Goal: Task Accomplishment & Management: Use online tool/utility

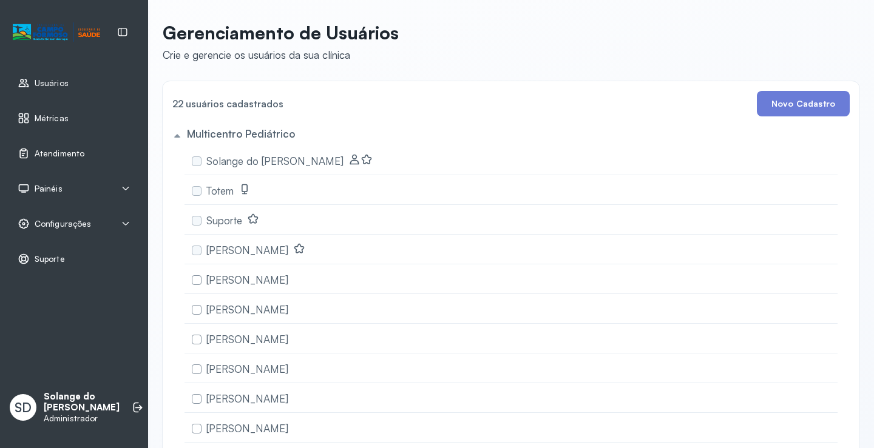
click at [34, 153] on div "Atendimento" at bounding box center [51, 153] width 67 height 12
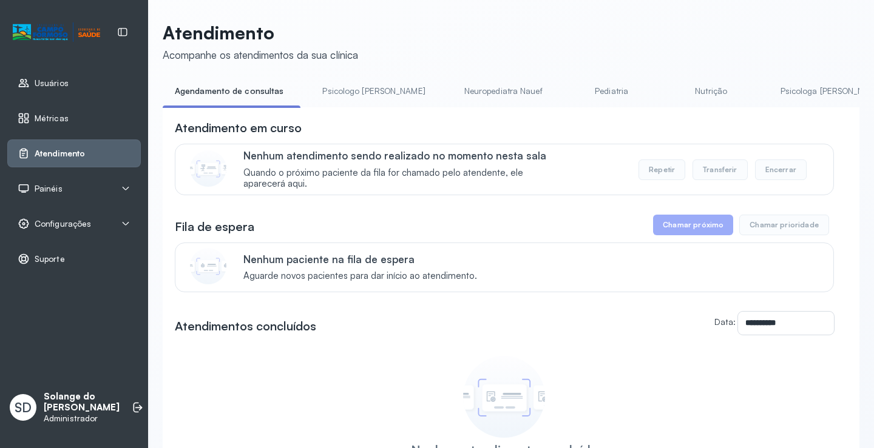
click at [468, 92] on link "Neuropediatra Nauef" at bounding box center [503, 91] width 103 height 20
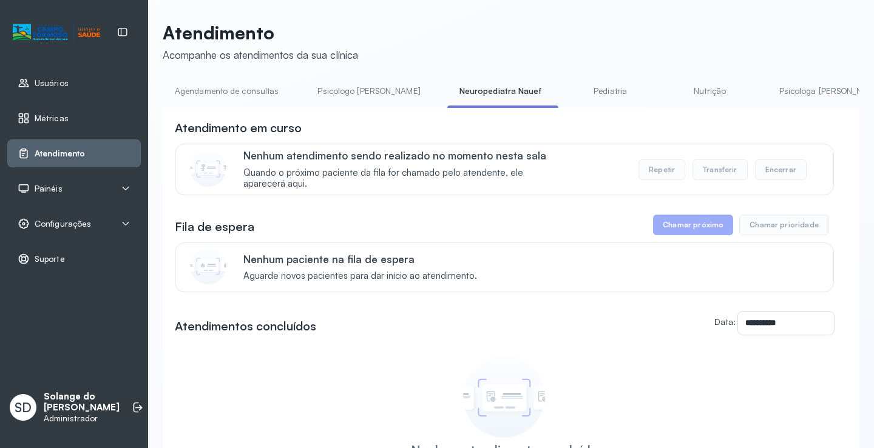
click at [568, 95] on link "Pediatria" at bounding box center [610, 91] width 85 height 20
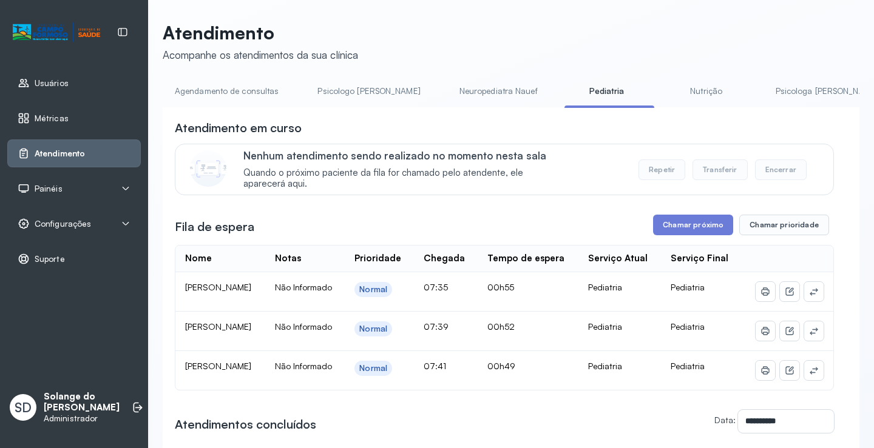
click at [664, 90] on link "Nutrição" at bounding box center [706, 91] width 85 height 20
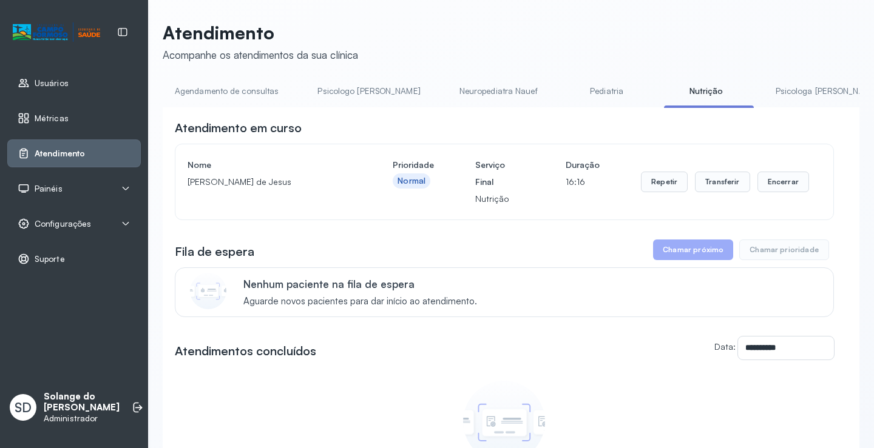
click at [763, 93] on link "Psicologa [PERSON_NAME]" at bounding box center [826, 91] width 127 height 20
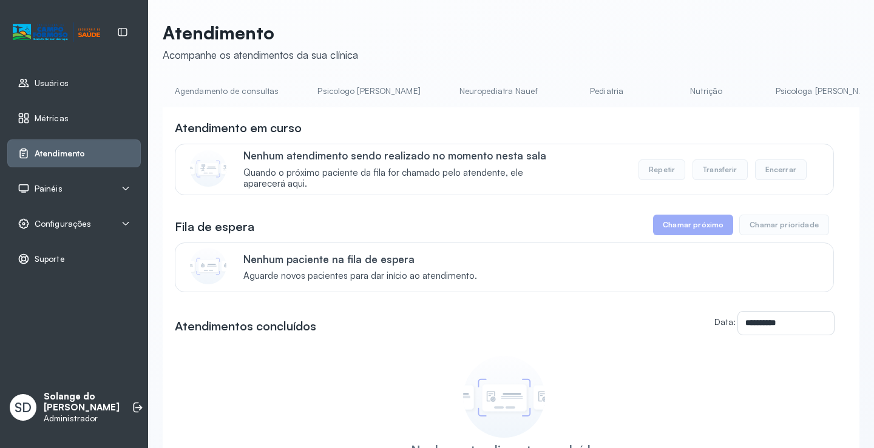
scroll to position [0, 601]
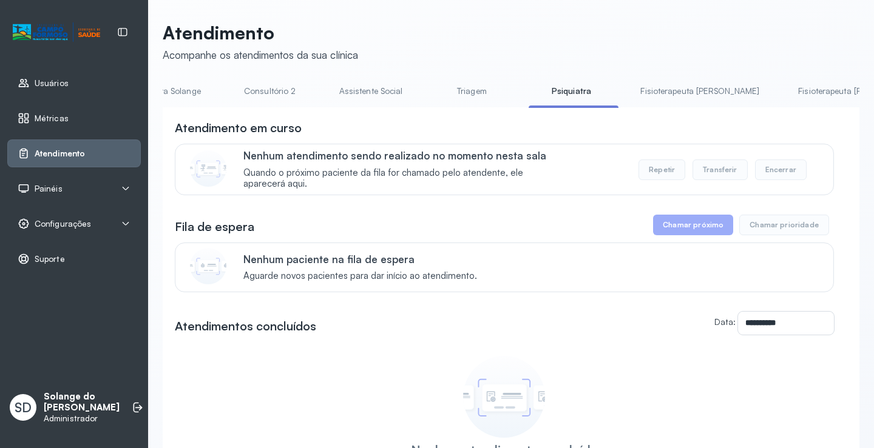
click at [163, 114] on div "**********" at bounding box center [511, 331] width 697 height 449
drag, startPoint x: 407, startPoint y: 106, endPoint x: 356, endPoint y: 106, distance: 50.4
drag, startPoint x: 511, startPoint y: 107, endPoint x: 444, endPoint y: 108, distance: 67.4
click at [444, 108] on div "Agendamento de consultas Psicologo [PERSON_NAME] Nauef Pediatria Nutrição Psico…" at bounding box center [511, 94] width 697 height 27
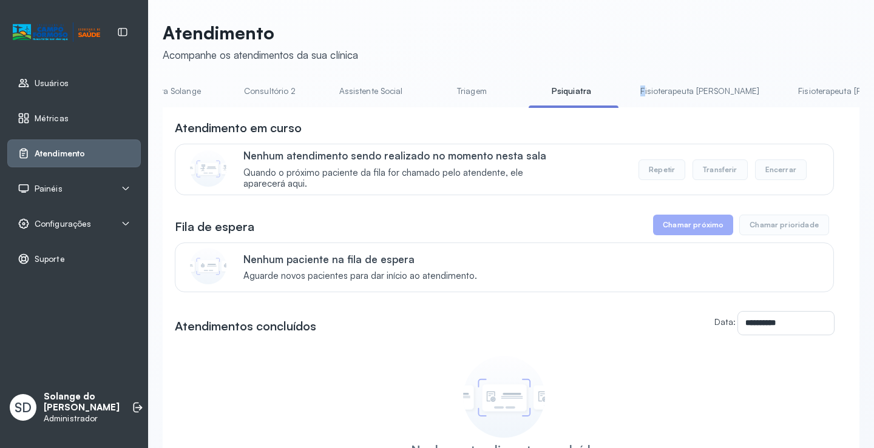
click at [429, 95] on link "Triagem" at bounding box center [471, 91] width 85 height 20
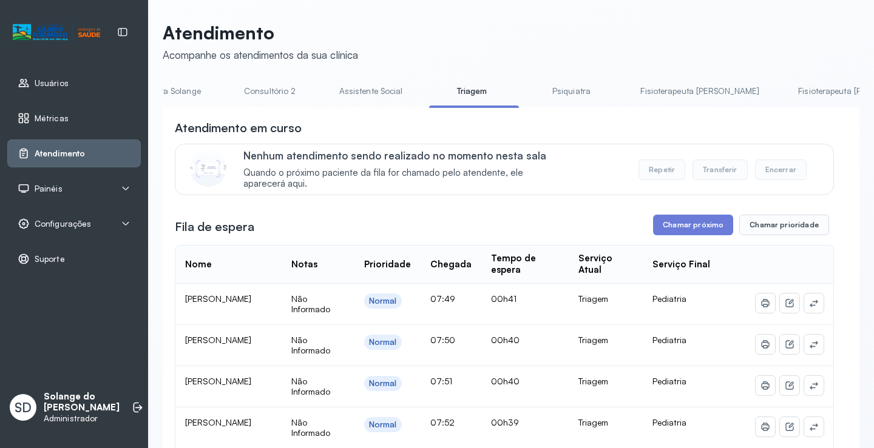
click at [327, 102] on li "Assistente Social" at bounding box center [373, 94] width 93 height 27
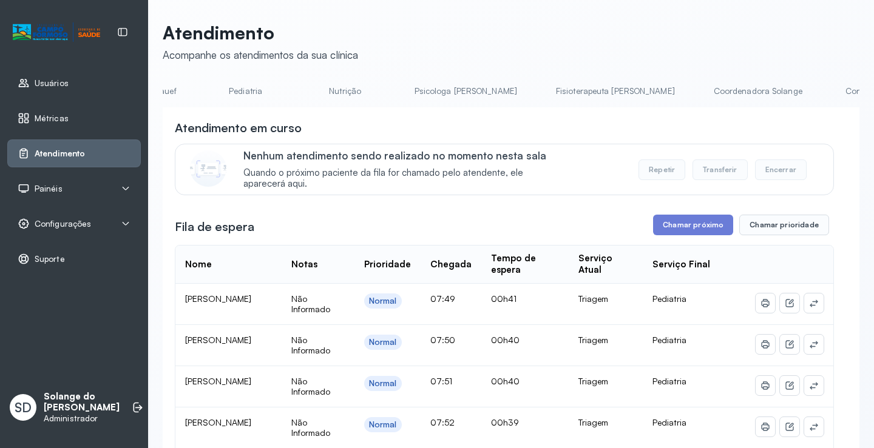
scroll to position [0, 0]
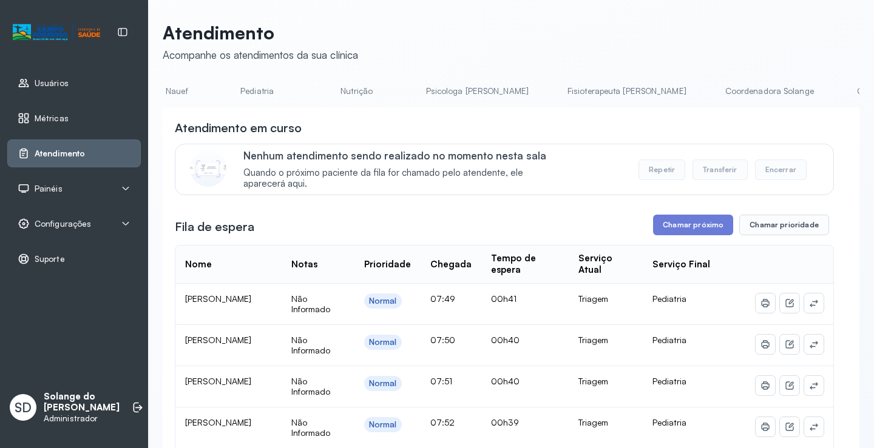
scroll to position [0, 444]
click at [619, 92] on link "Coordenadora Solange" at bounding box center [675, 91] width 113 height 20
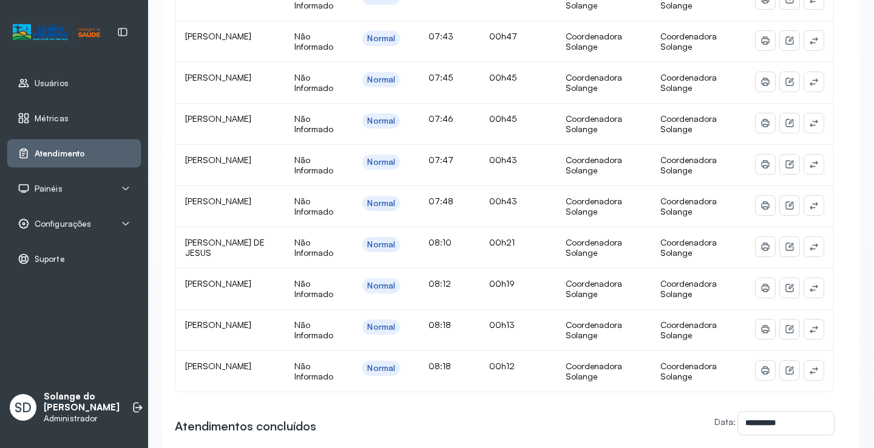
scroll to position [182, 0]
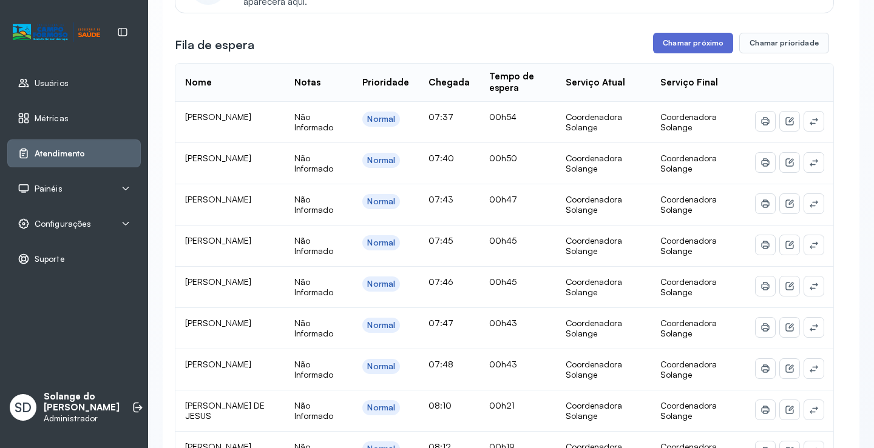
click at [683, 44] on button "Chamar próximo" at bounding box center [693, 43] width 80 height 21
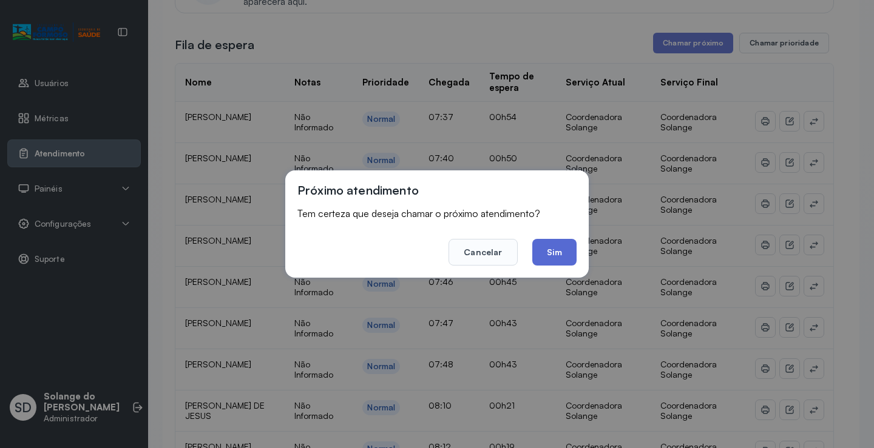
click at [558, 245] on button "Sim" at bounding box center [554, 252] width 44 height 27
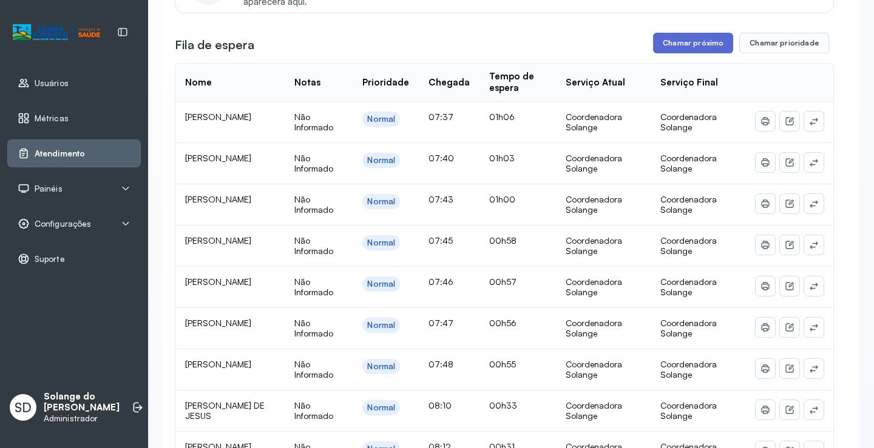
click at [683, 46] on button "Chamar próximo" at bounding box center [693, 43] width 80 height 21
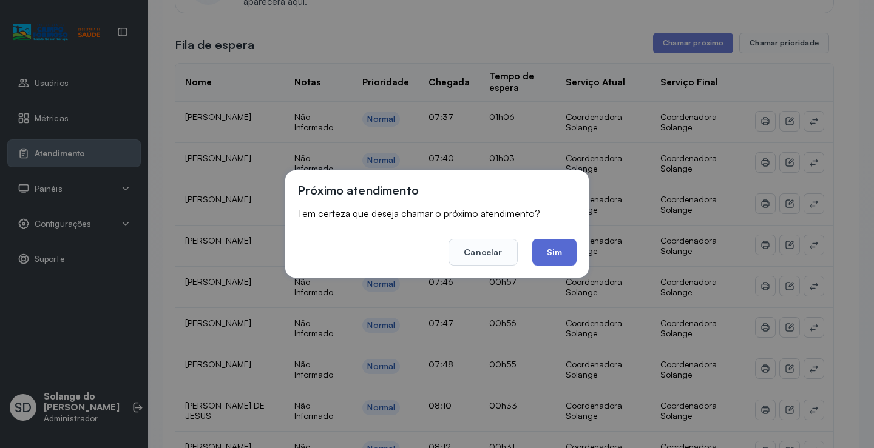
click at [557, 255] on button "Sim" at bounding box center [554, 252] width 44 height 27
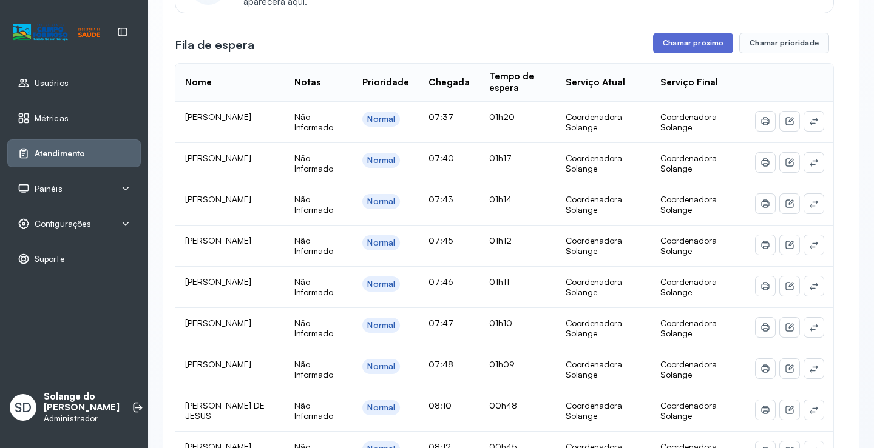
click at [698, 49] on button "Chamar próximo" at bounding box center [693, 43] width 80 height 21
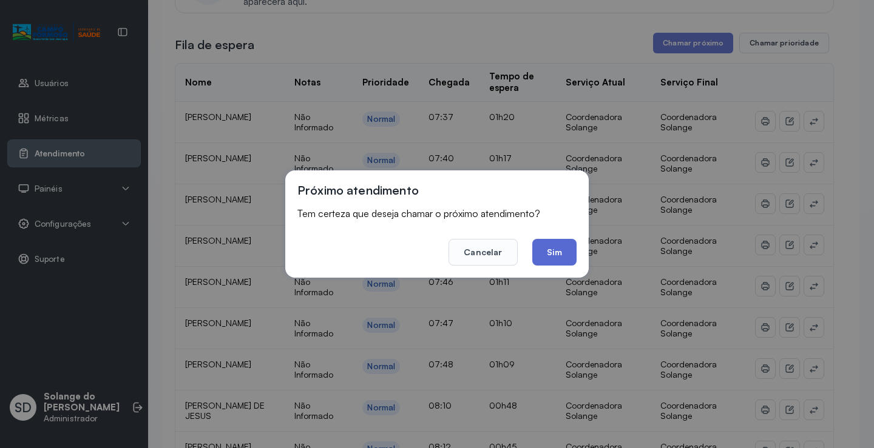
click at [549, 257] on button "Sim" at bounding box center [554, 252] width 44 height 27
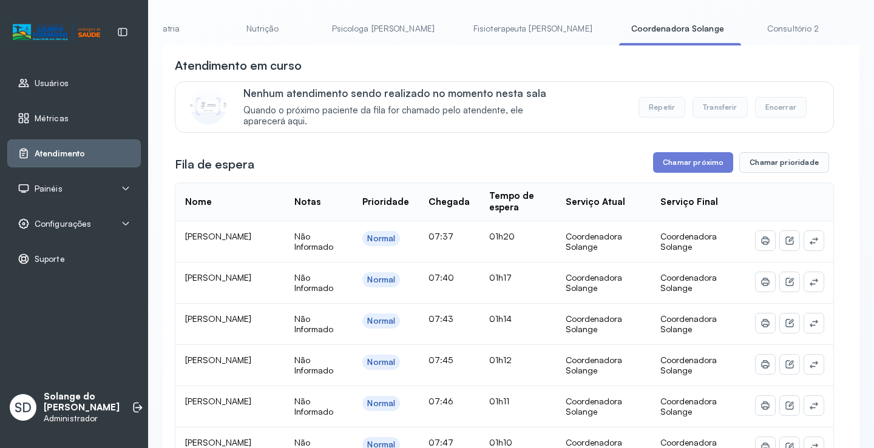
scroll to position [61, 0]
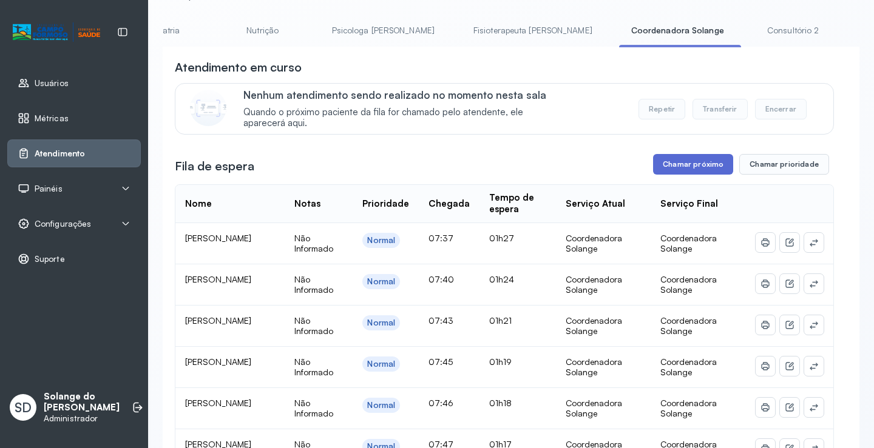
click at [674, 168] on button "Chamar próximo" at bounding box center [693, 164] width 80 height 21
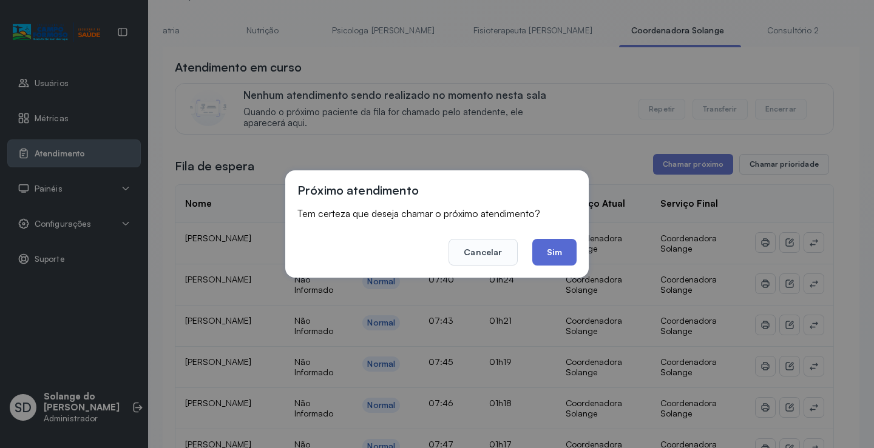
click at [556, 248] on button "Sim" at bounding box center [554, 252] width 44 height 27
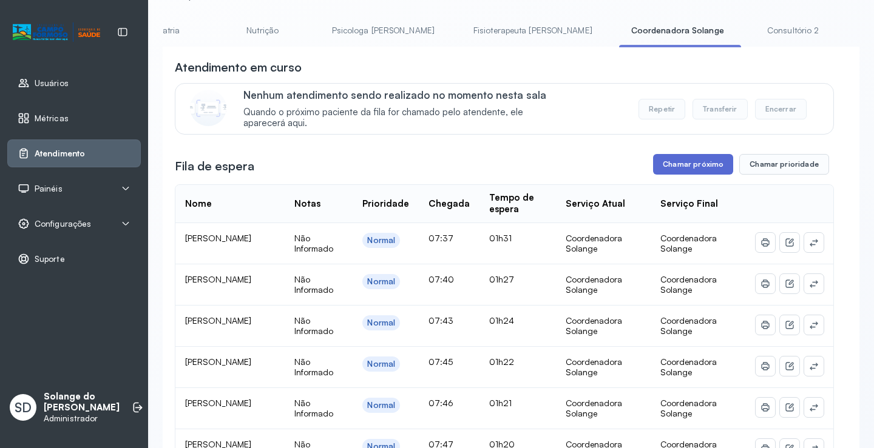
click at [679, 171] on button "Chamar próximo" at bounding box center [693, 164] width 80 height 21
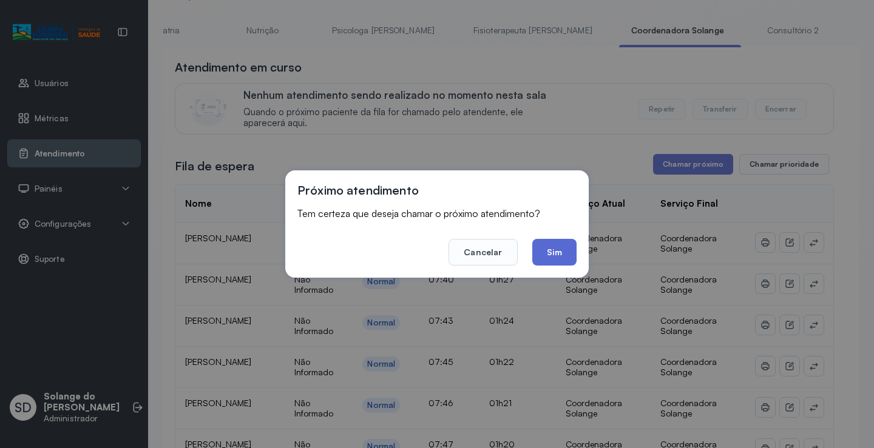
click at [539, 254] on button "Sim" at bounding box center [554, 252] width 44 height 27
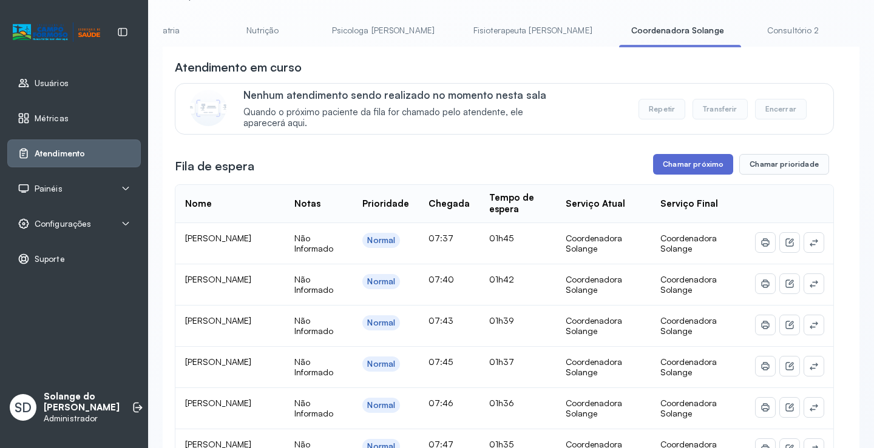
click at [671, 169] on button "Chamar próximo" at bounding box center [693, 164] width 80 height 21
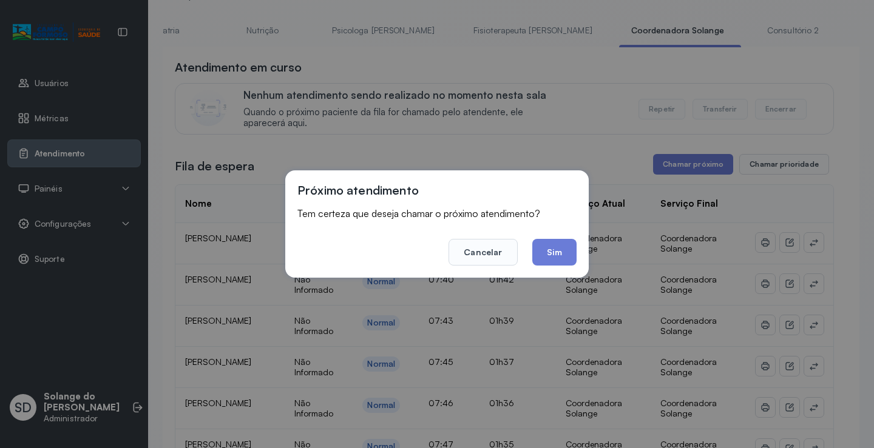
click at [558, 256] on button "Sim" at bounding box center [554, 252] width 44 height 27
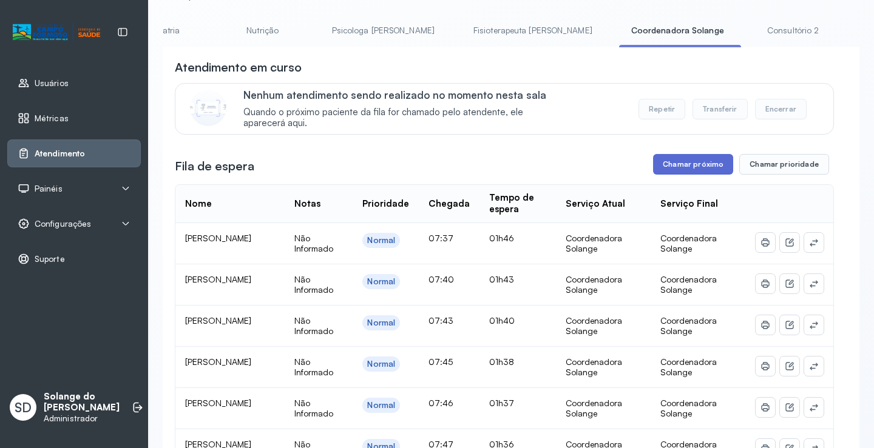
click at [685, 171] on button "Chamar próximo" at bounding box center [693, 164] width 80 height 21
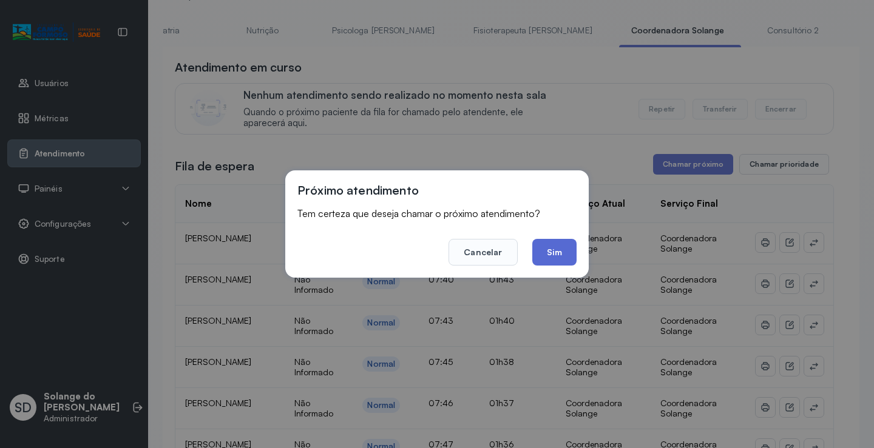
click at [563, 252] on button "Sim" at bounding box center [554, 252] width 44 height 27
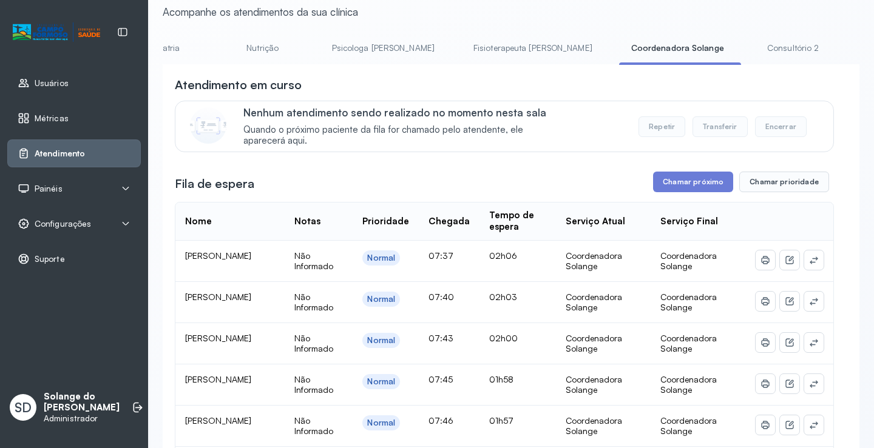
scroll to position [18, 0]
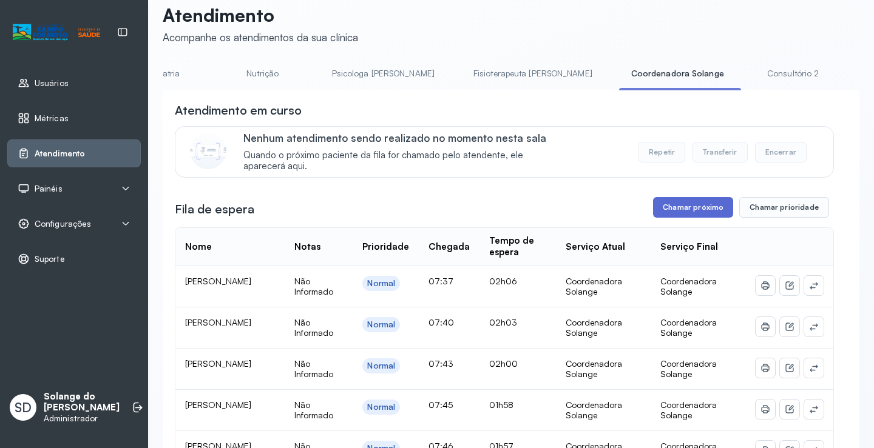
click at [693, 210] on button "Chamar próximo" at bounding box center [693, 207] width 80 height 21
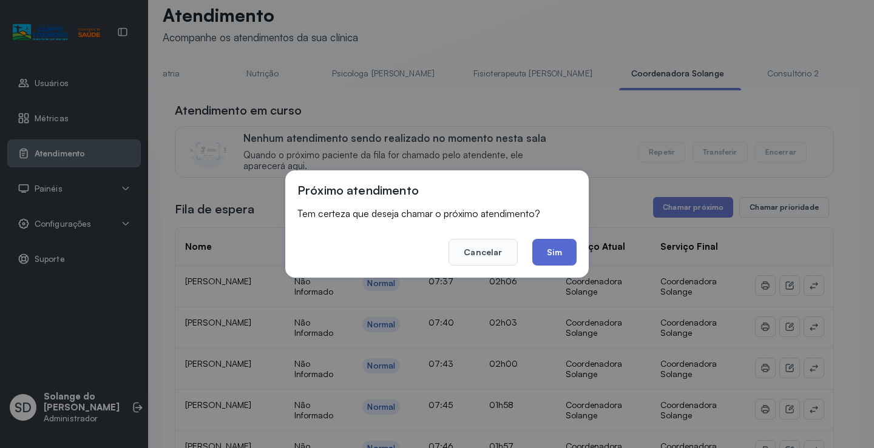
click at [556, 249] on button "Sim" at bounding box center [554, 252] width 44 height 27
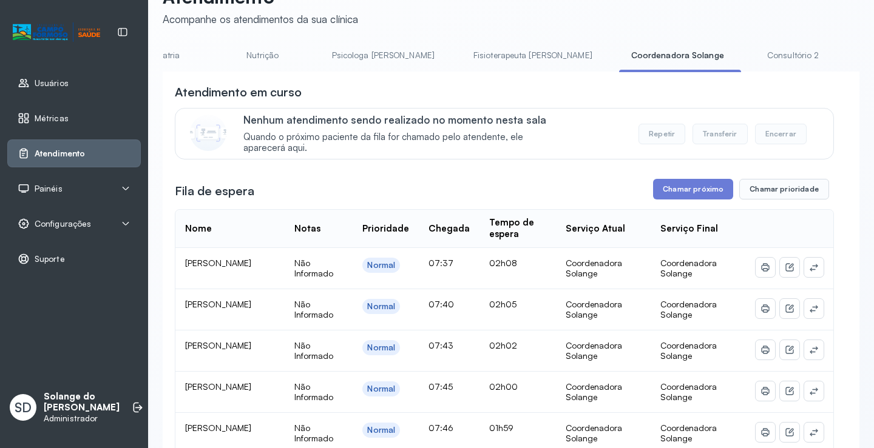
scroll to position [0, 0]
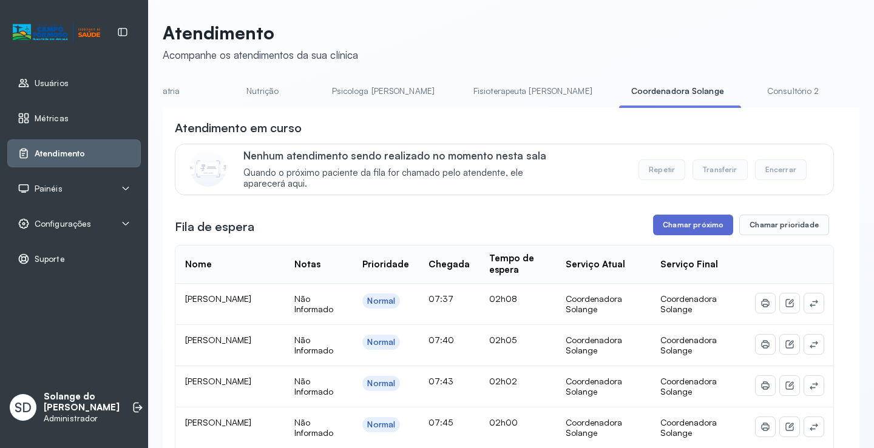
click at [698, 226] on button "Chamar próximo" at bounding box center [693, 225] width 80 height 21
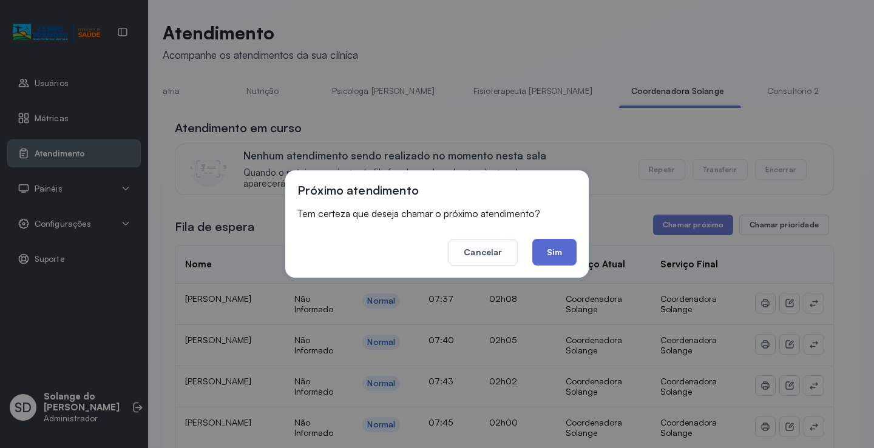
click at [548, 250] on button "Sim" at bounding box center [554, 252] width 44 height 27
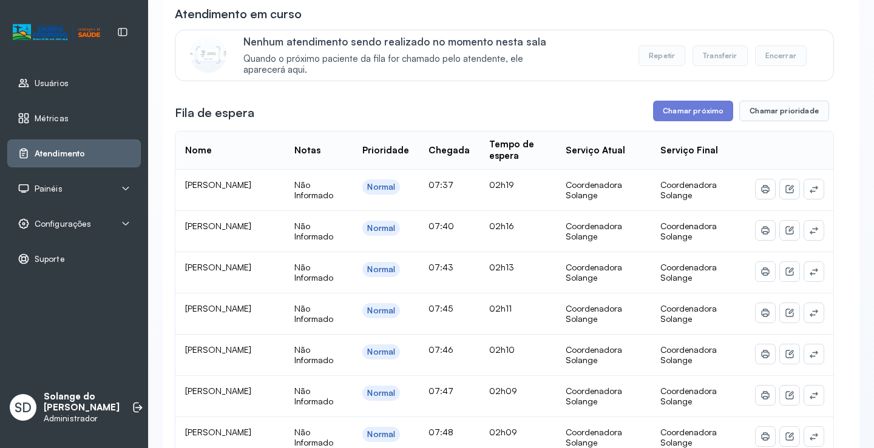
scroll to position [61, 0]
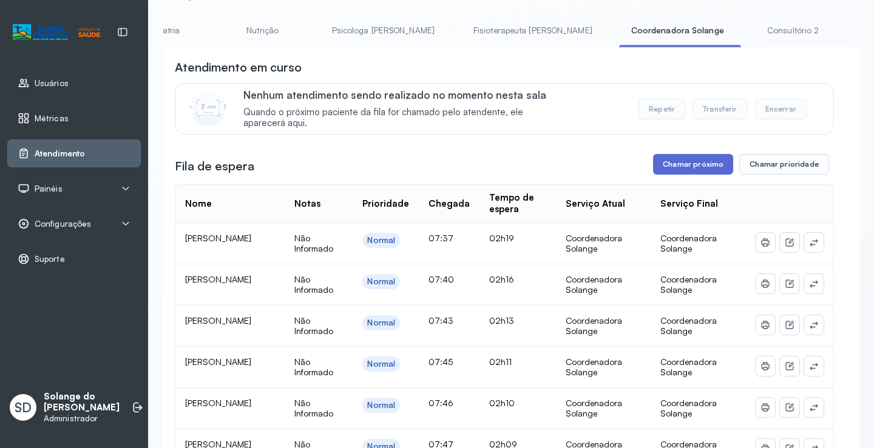
click at [680, 170] on button "Chamar próximo" at bounding box center [693, 164] width 80 height 21
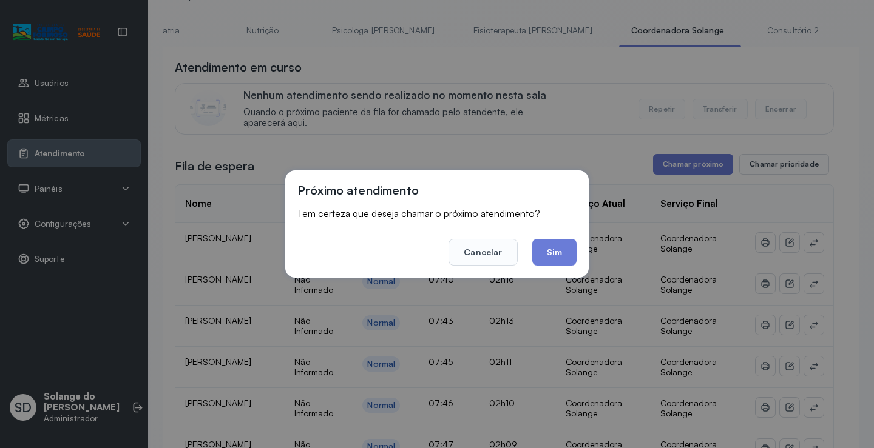
click at [550, 255] on button "Sim" at bounding box center [554, 252] width 44 height 27
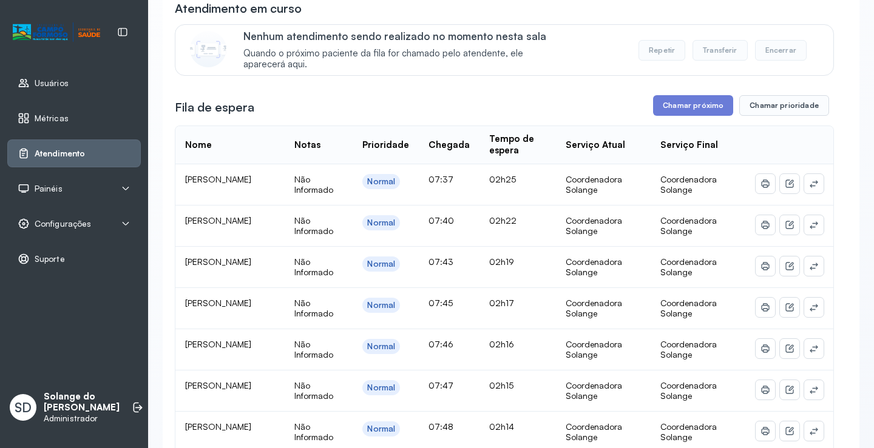
scroll to position [115, 0]
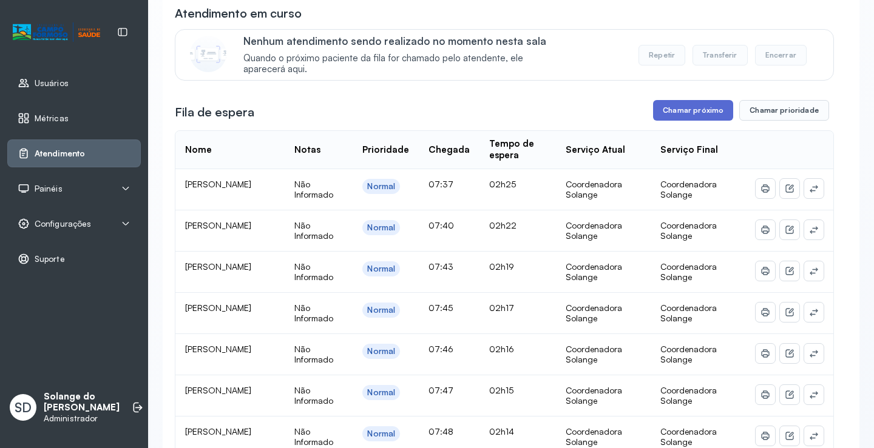
click at [673, 113] on button "Chamar próximo" at bounding box center [693, 110] width 80 height 21
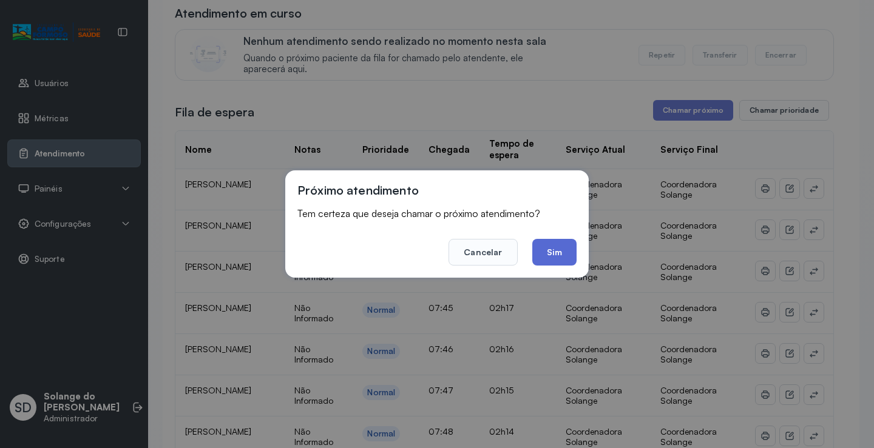
click at [551, 251] on button "Sim" at bounding box center [554, 252] width 44 height 27
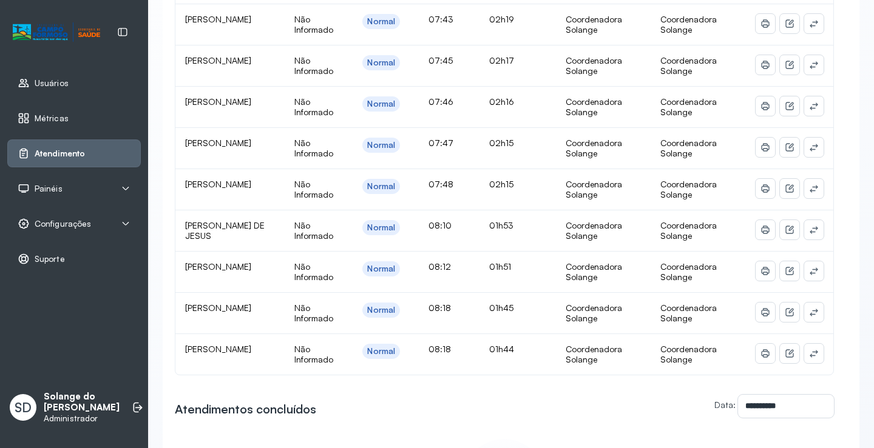
scroll to position [357, 0]
